Goal: Task Accomplishment & Management: Manage account settings

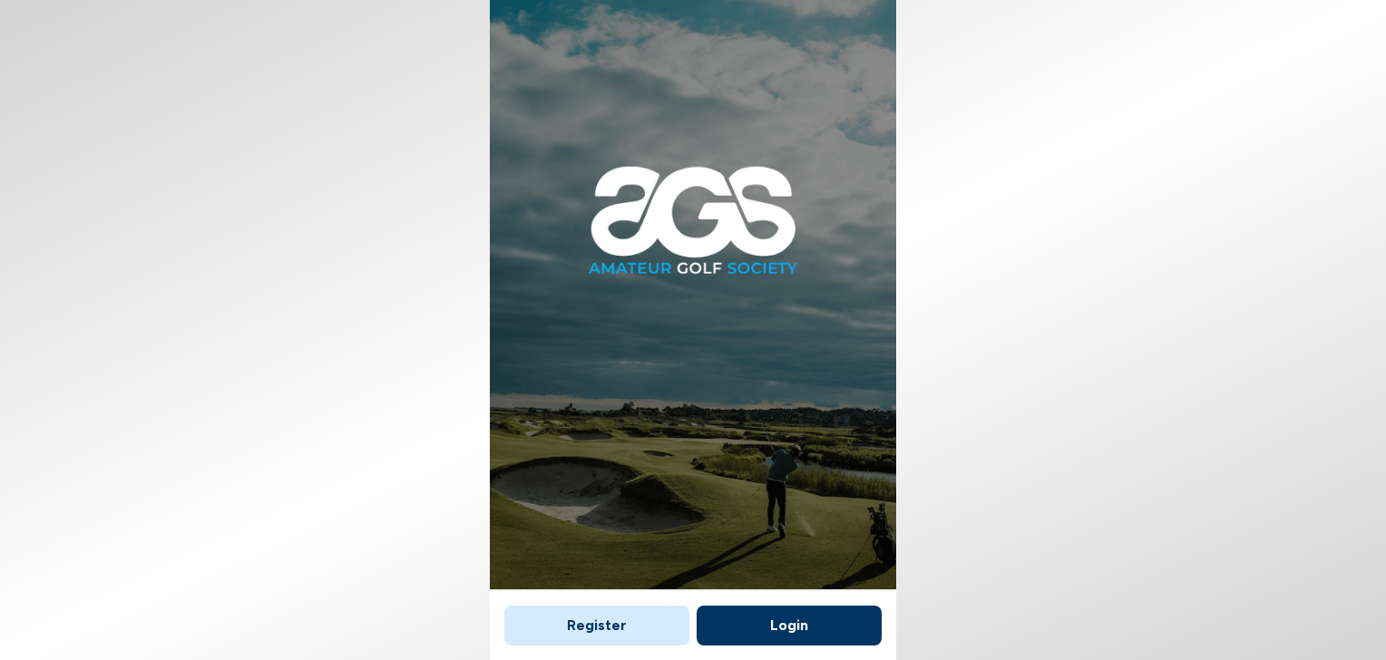
click at [780, 616] on button "Login" at bounding box center [789, 626] width 185 height 40
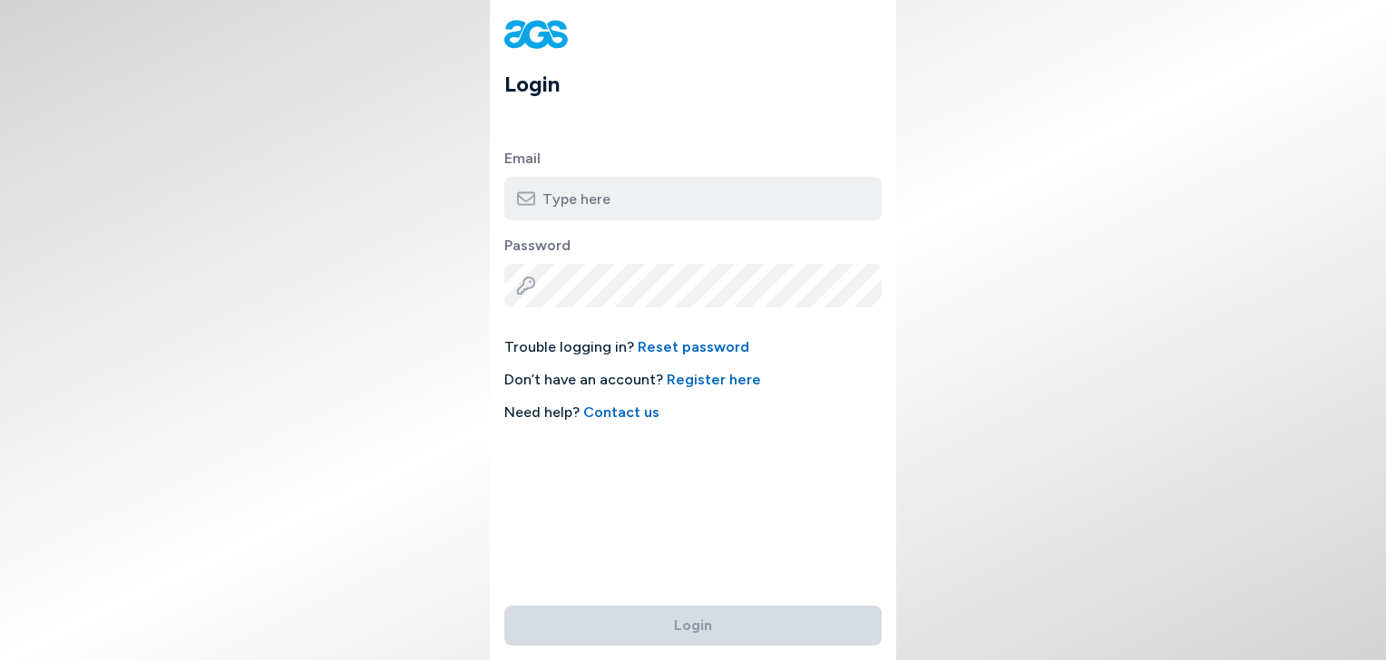
type input "[EMAIL_ADDRESS][DOMAIN_NAME]"
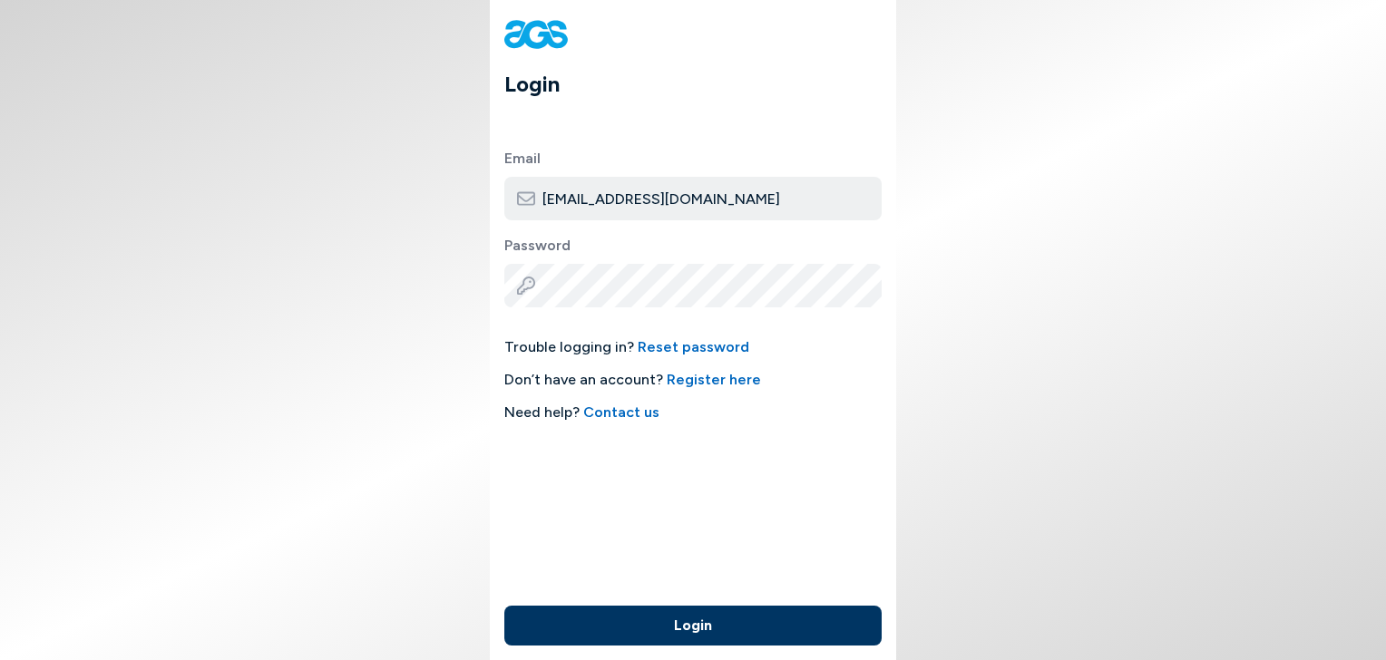
click at [693, 628] on button "Login" at bounding box center [692, 626] width 377 height 40
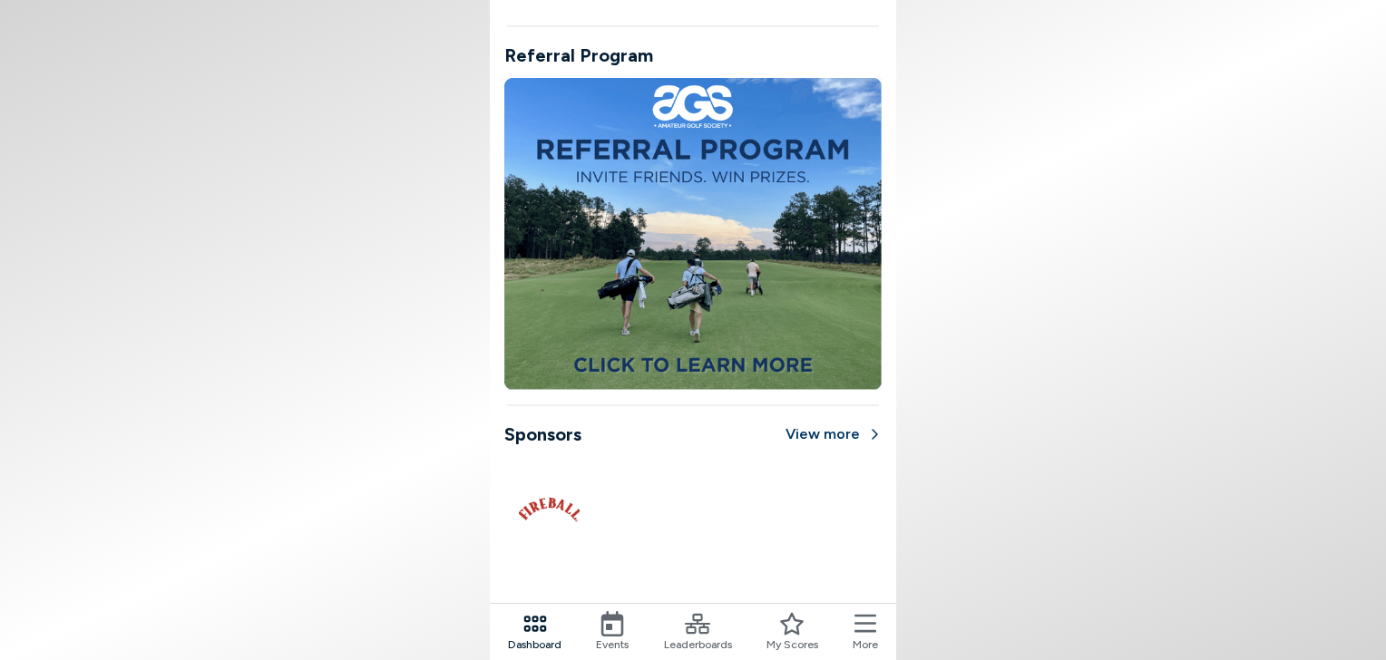
scroll to position [1054, 0]
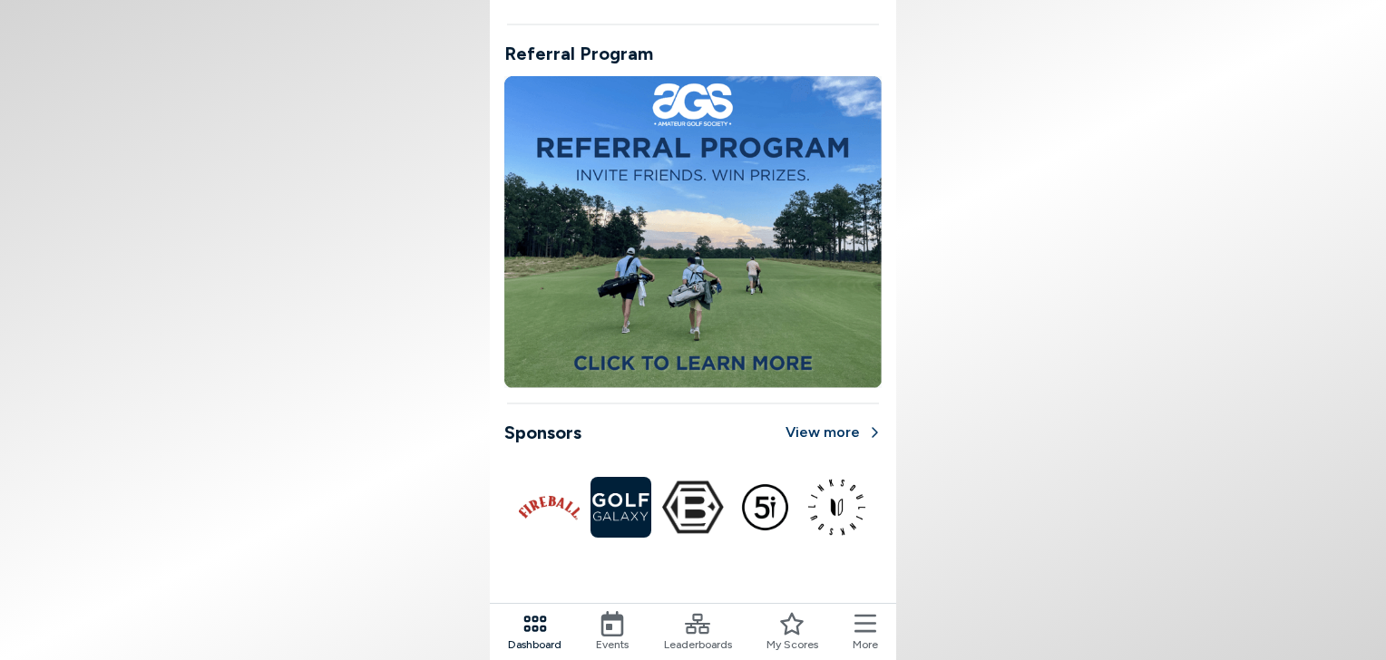
click at [530, 643] on span "Dashboard" at bounding box center [535, 645] width 54 height 16
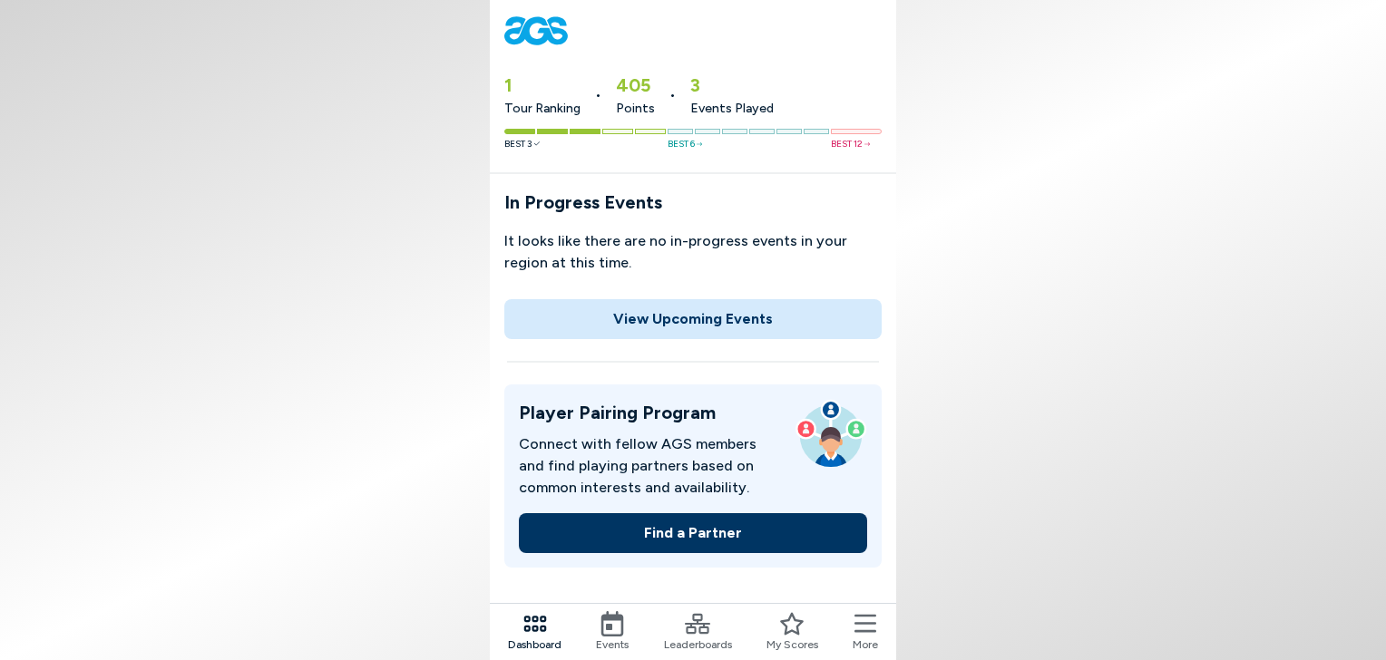
click at [523, 632] on icon at bounding box center [534, 623] width 25 height 25
click at [609, 630] on icon at bounding box center [611, 623] width 25 height 25
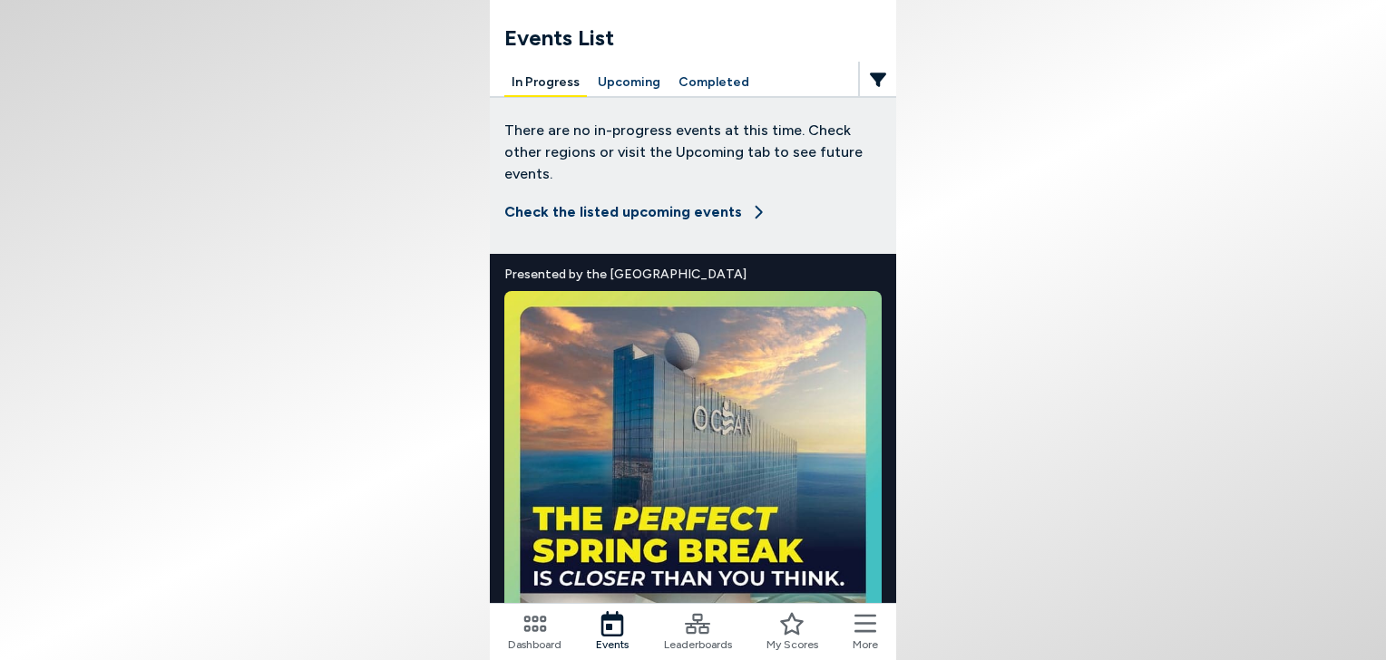
click at [709, 627] on icon at bounding box center [697, 623] width 25 height 25
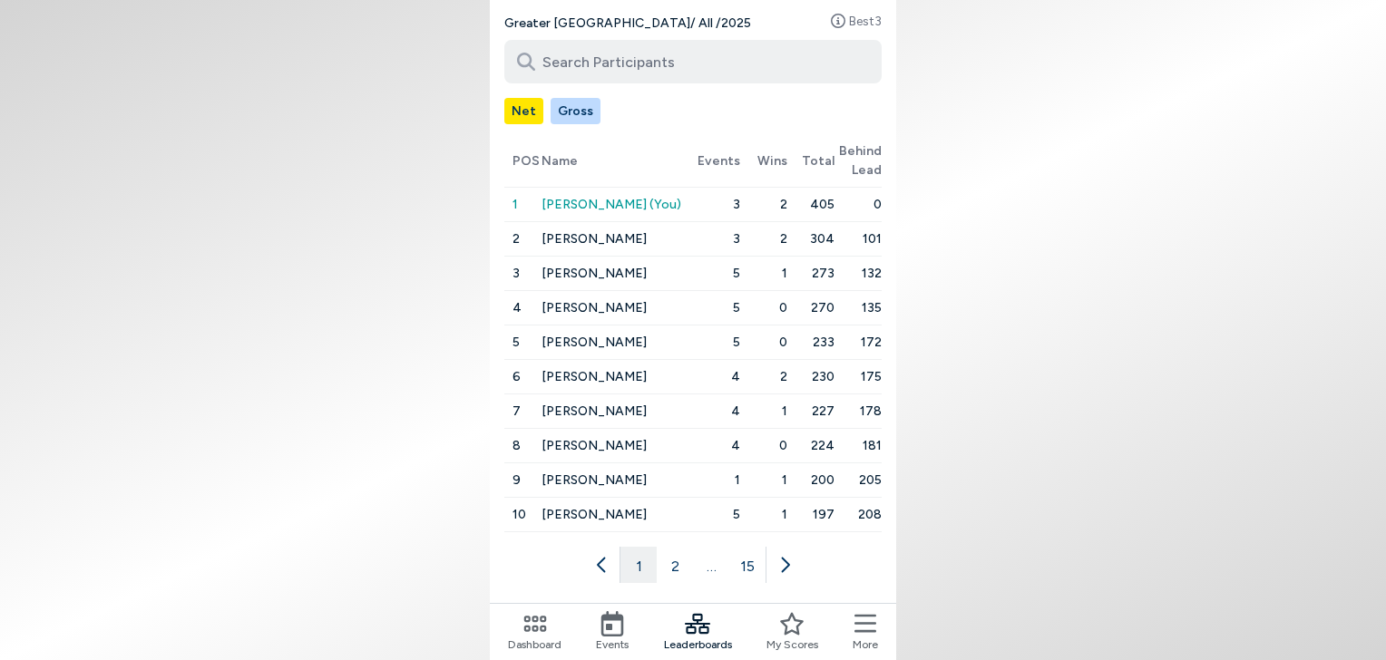
scroll to position [181, 0]
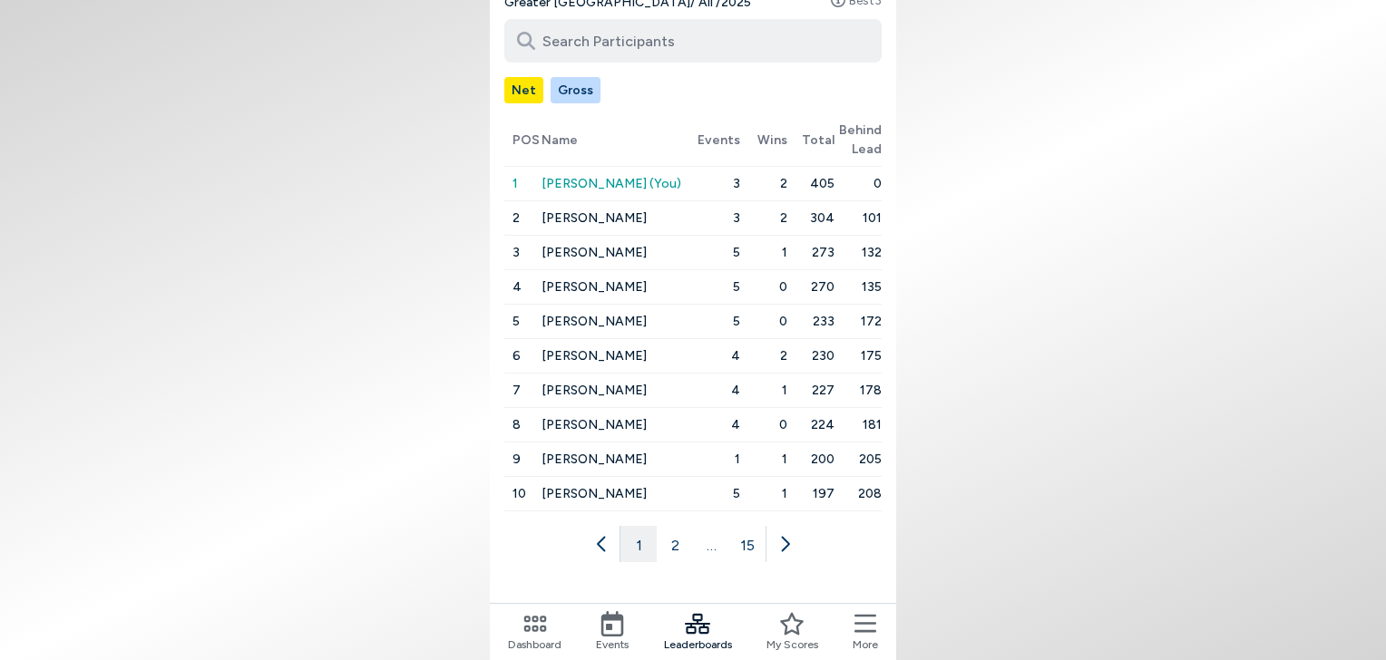
click at [677, 542] on button "2" at bounding box center [675, 544] width 36 height 36
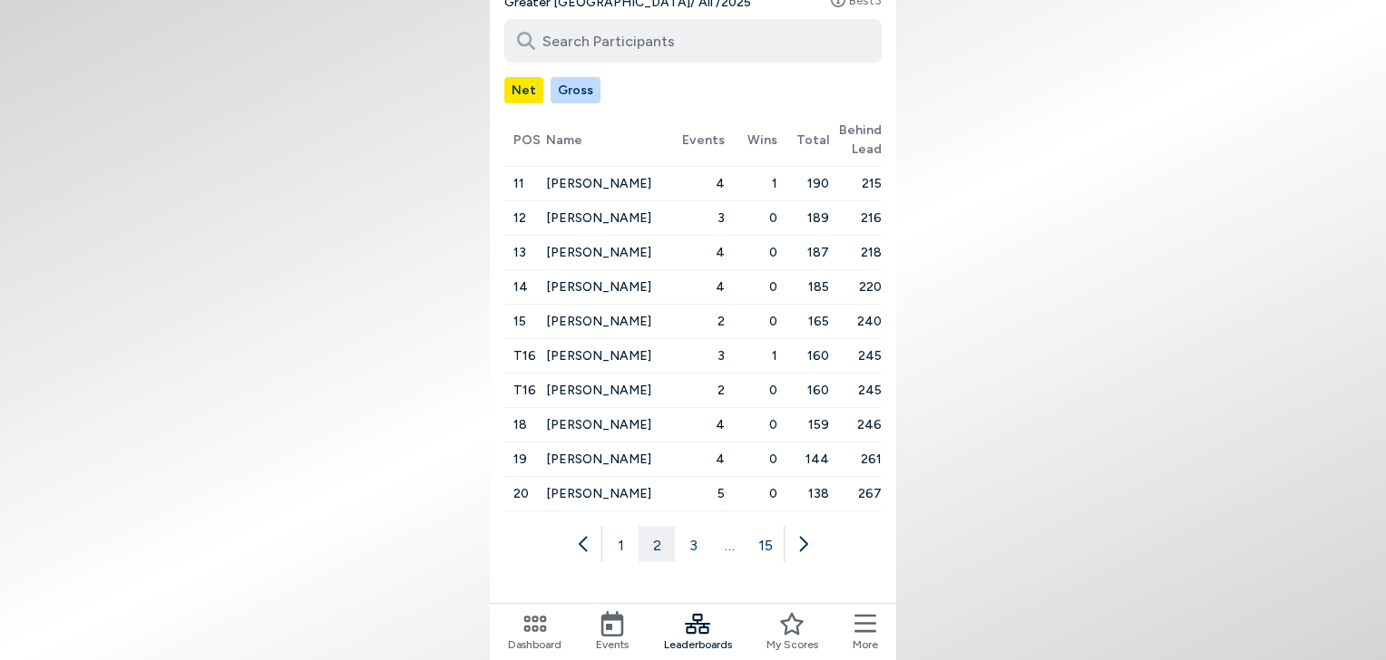
click at [695, 542] on button "3" at bounding box center [693, 544] width 36 height 36
click at [709, 545] on button "4" at bounding box center [711, 544] width 36 height 36
click at [709, 545] on button "5" at bounding box center [711, 544] width 36 height 36
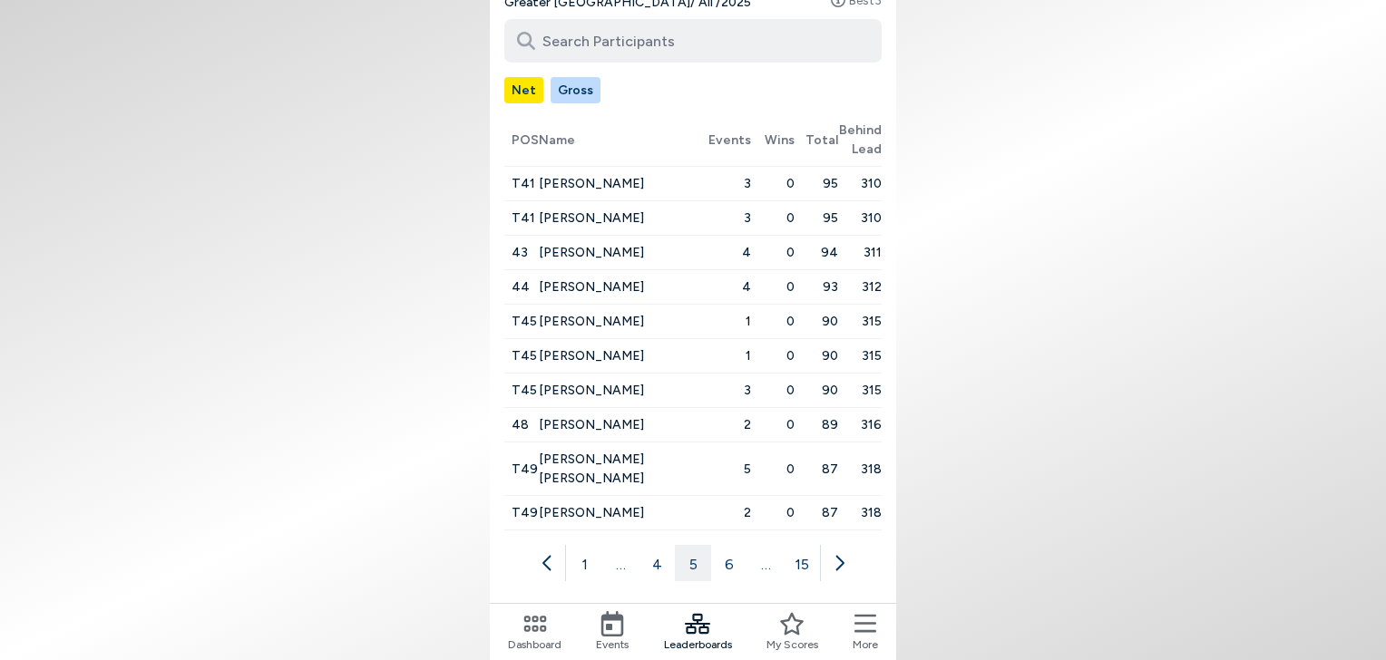
click at [579, 545] on button "1" at bounding box center [584, 563] width 36 height 36
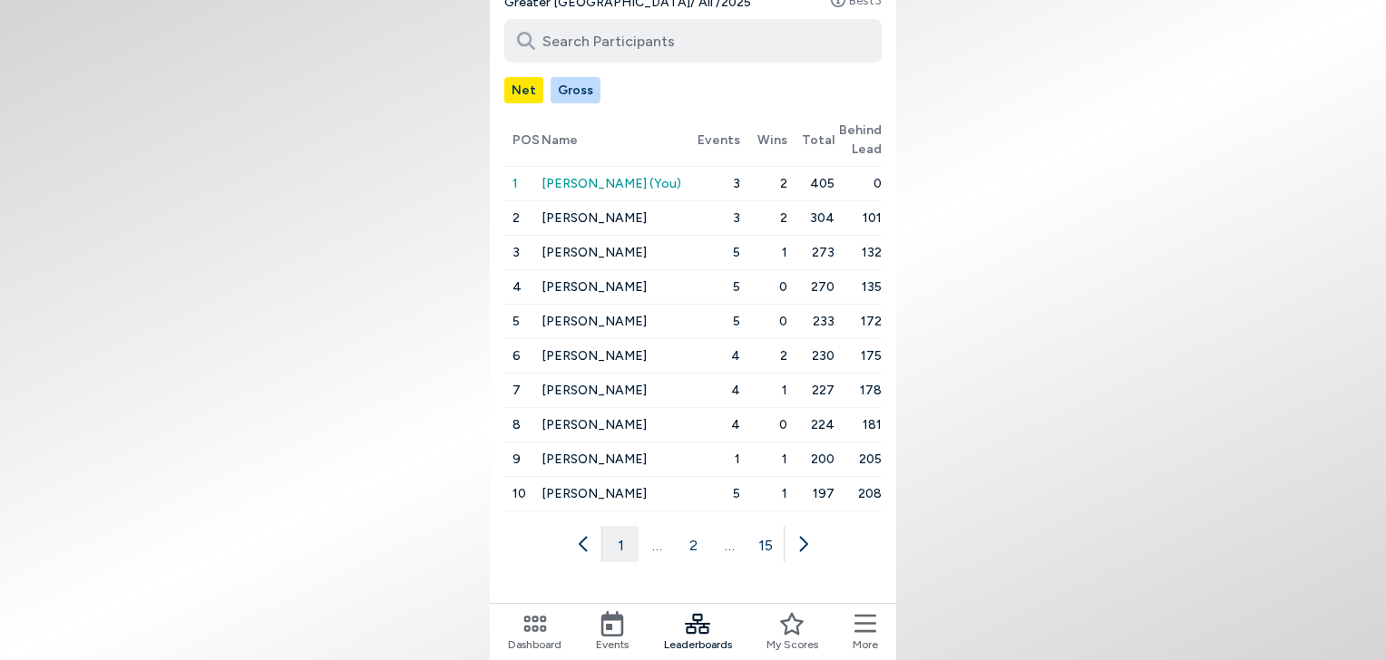
click at [785, 633] on icon at bounding box center [792, 624] width 24 height 23
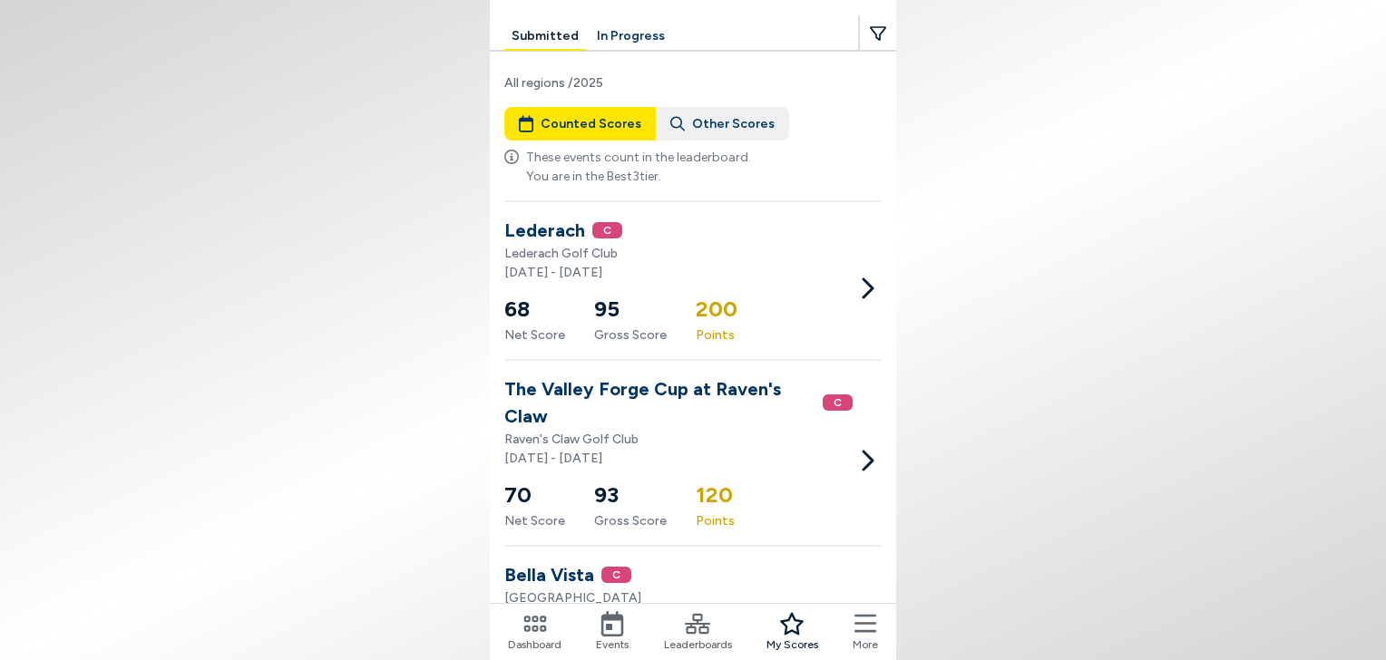
scroll to position [178, 0]
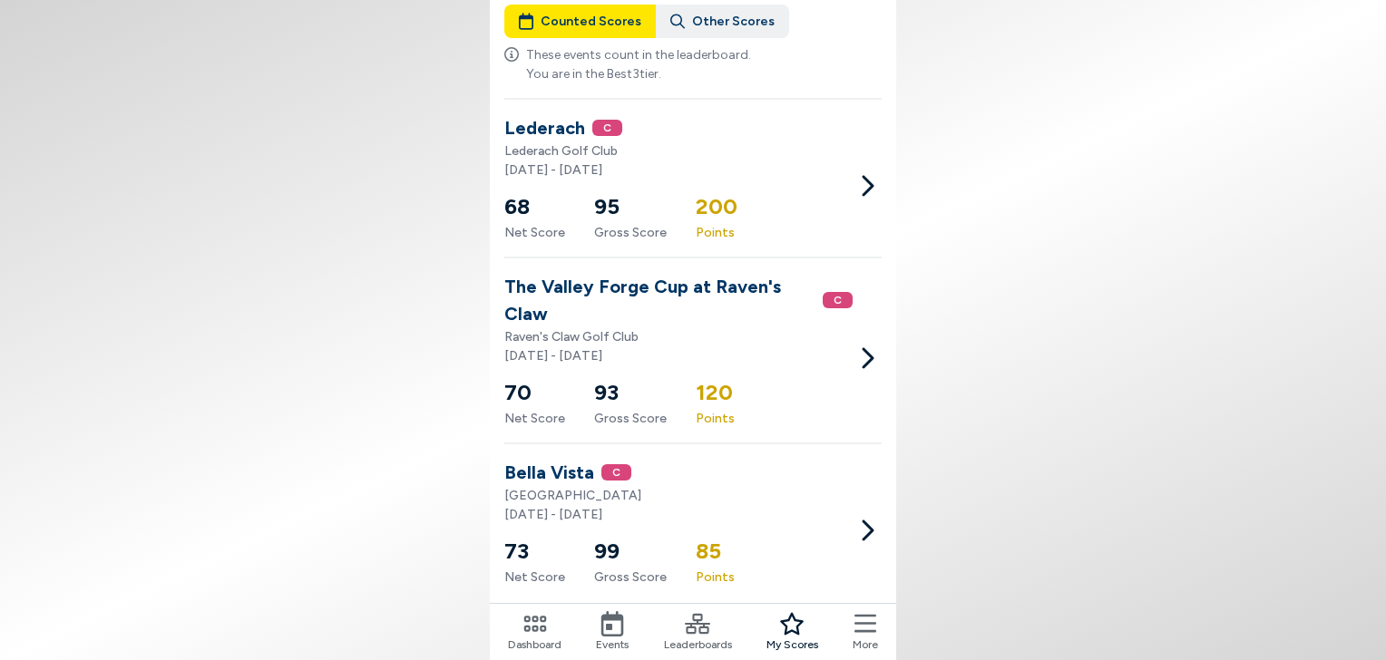
click at [870, 629] on icon at bounding box center [865, 623] width 22 height 25
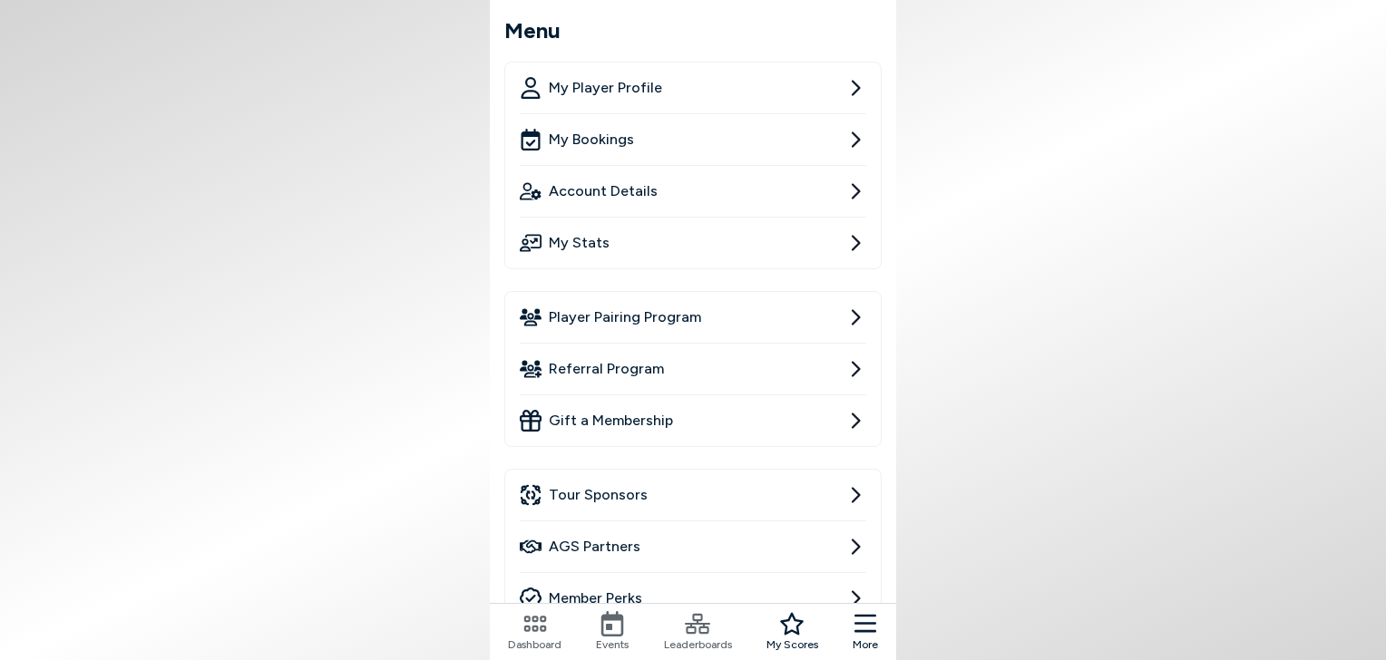
click at [828, 187] on link "Account Details" at bounding box center [693, 191] width 346 height 51
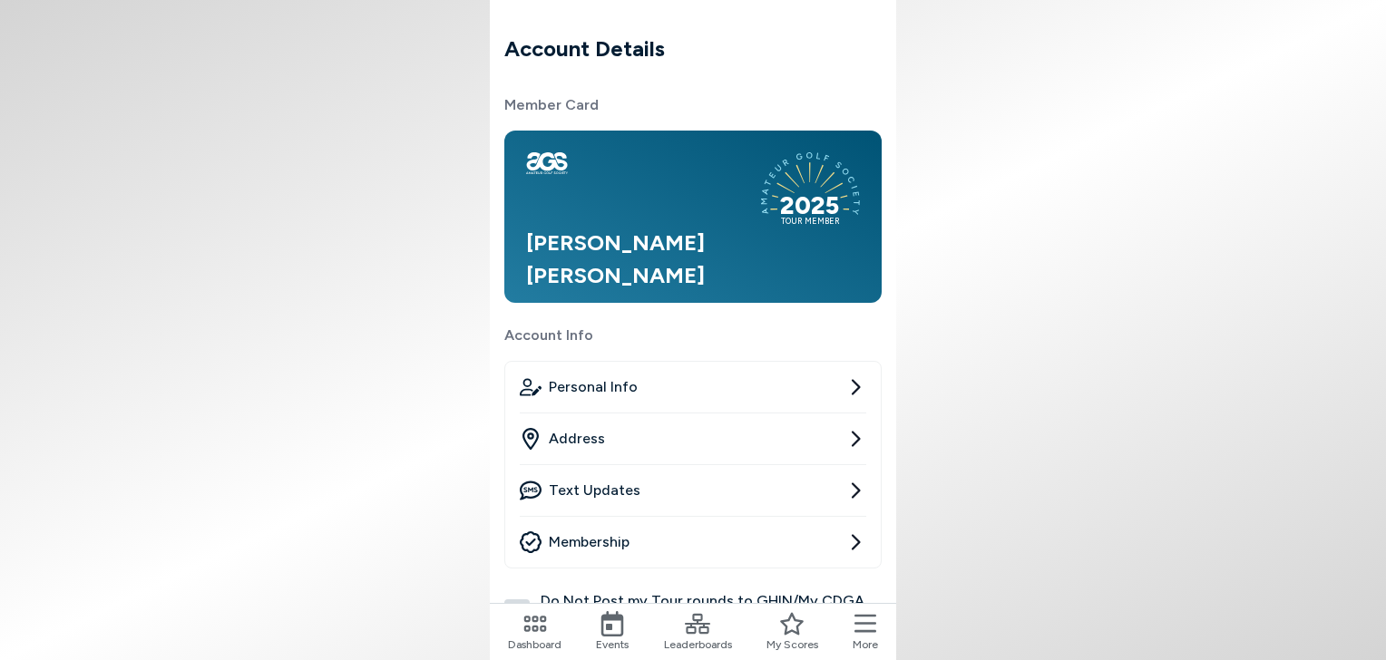
click at [625, 393] on span "Personal Info" at bounding box center [593, 387] width 89 height 22
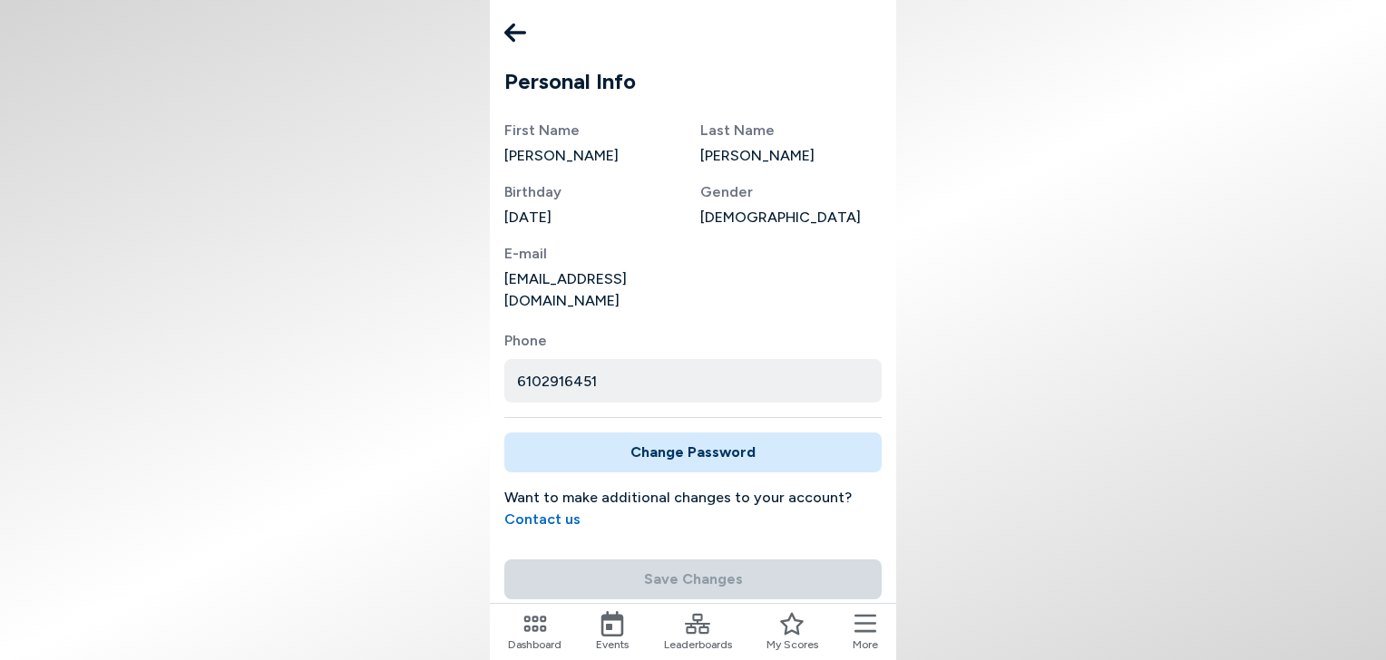
click at [515, 43] on icon at bounding box center [515, 33] width 22 height 36
